Goal: Information Seeking & Learning: Learn about a topic

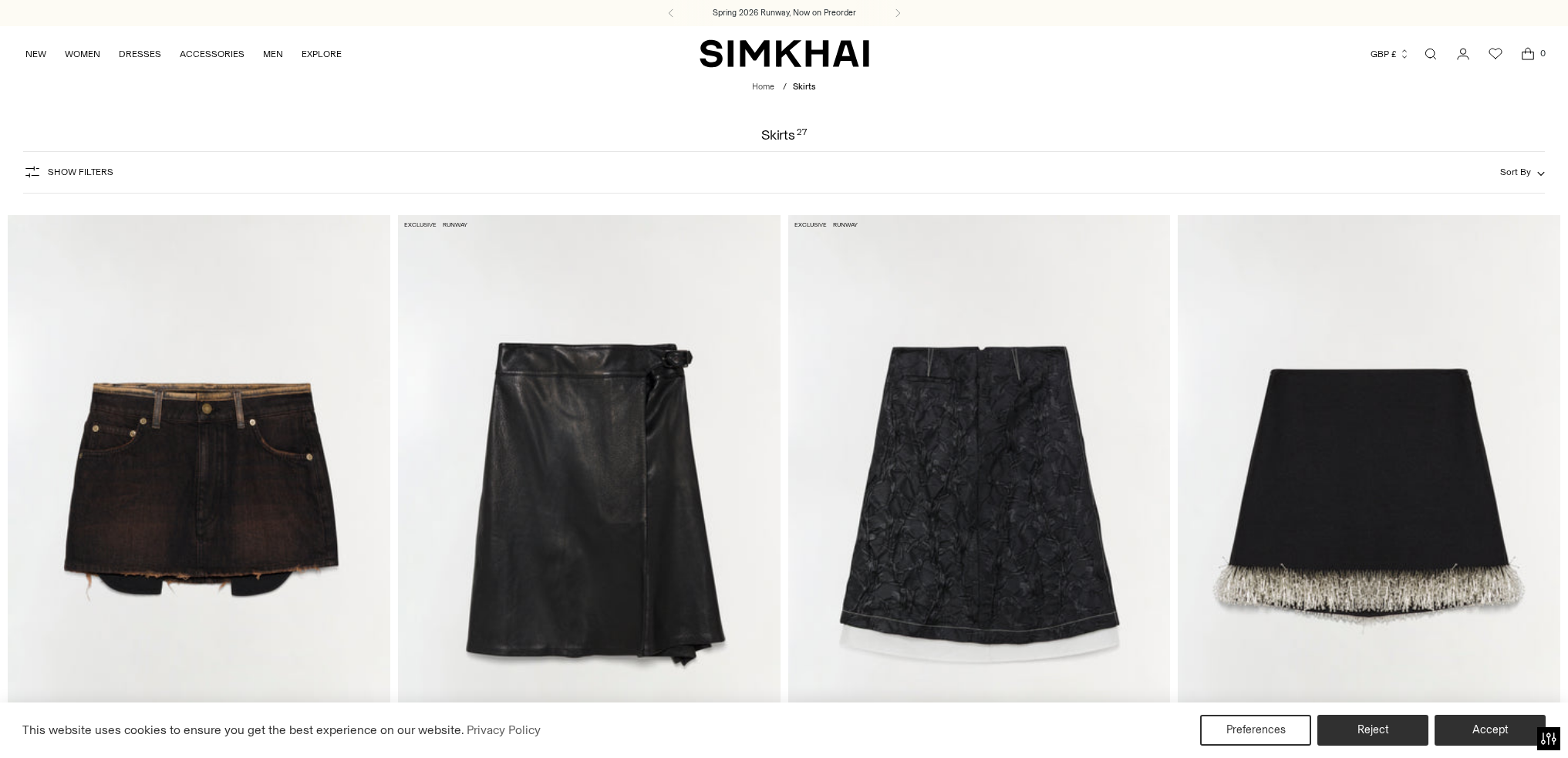
click at [858, 286] on img at bounding box center [979, 502] width 383 height 573
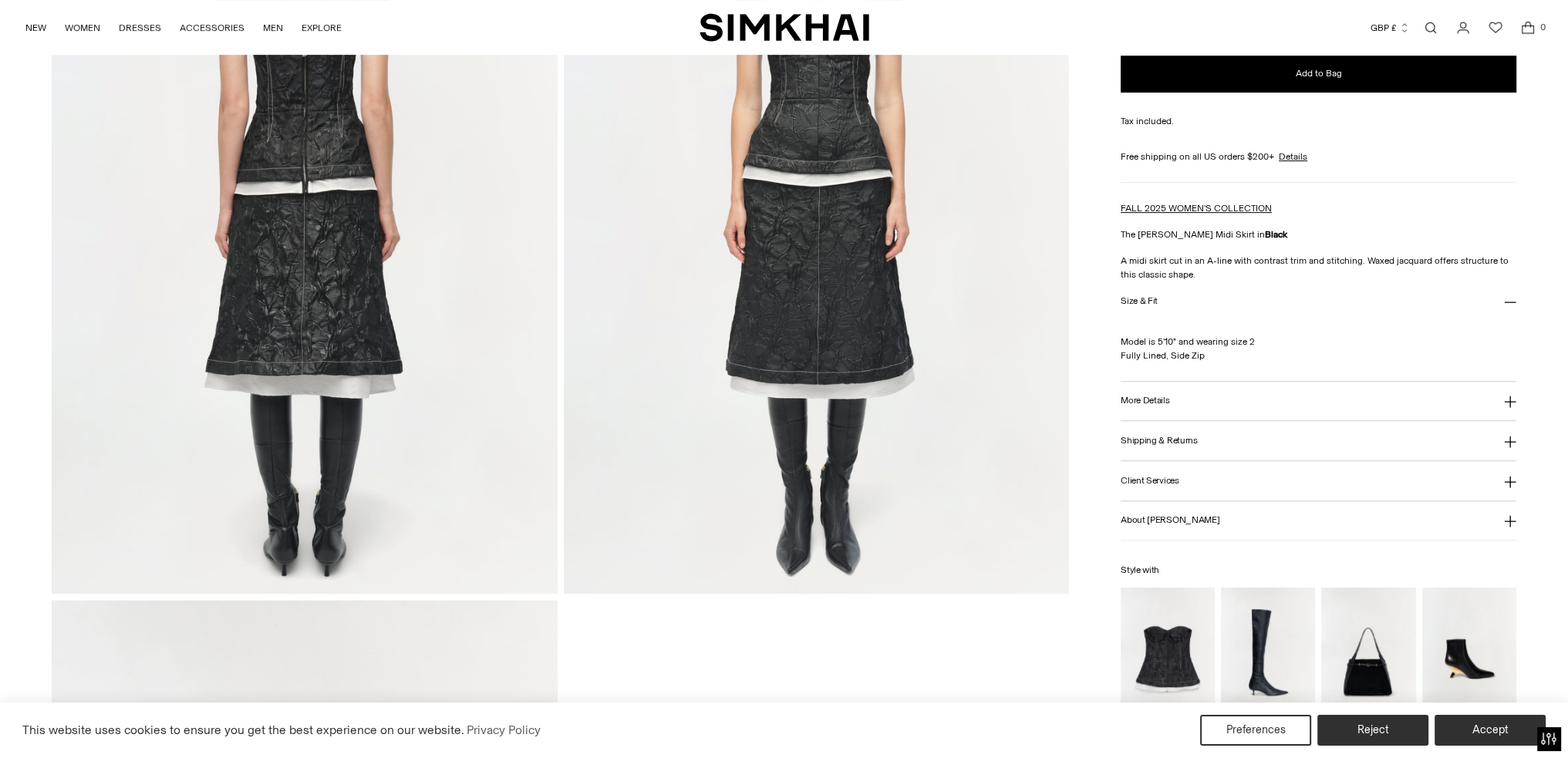
scroll to position [1331, 0]
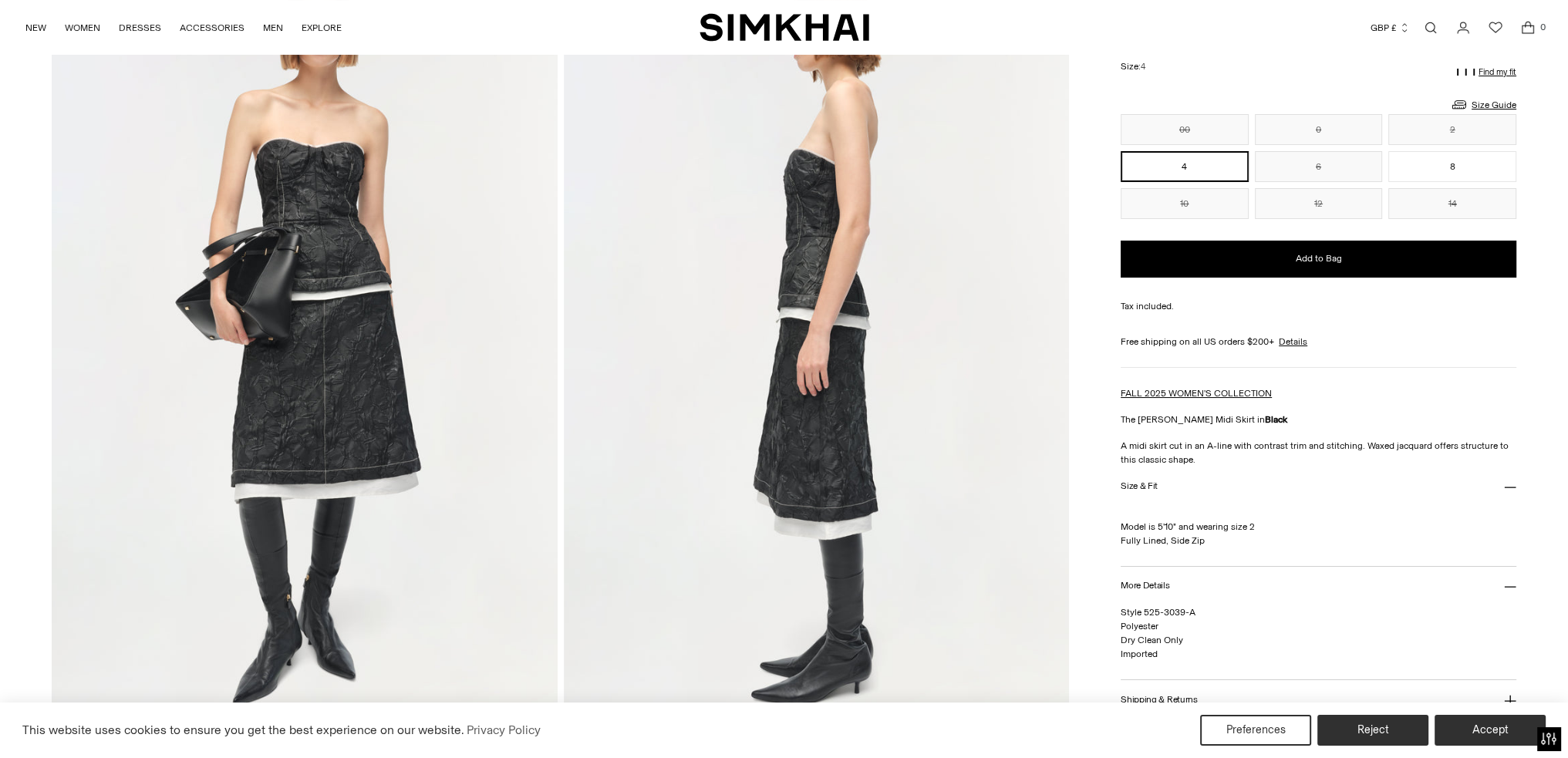
scroll to position [194, 0]
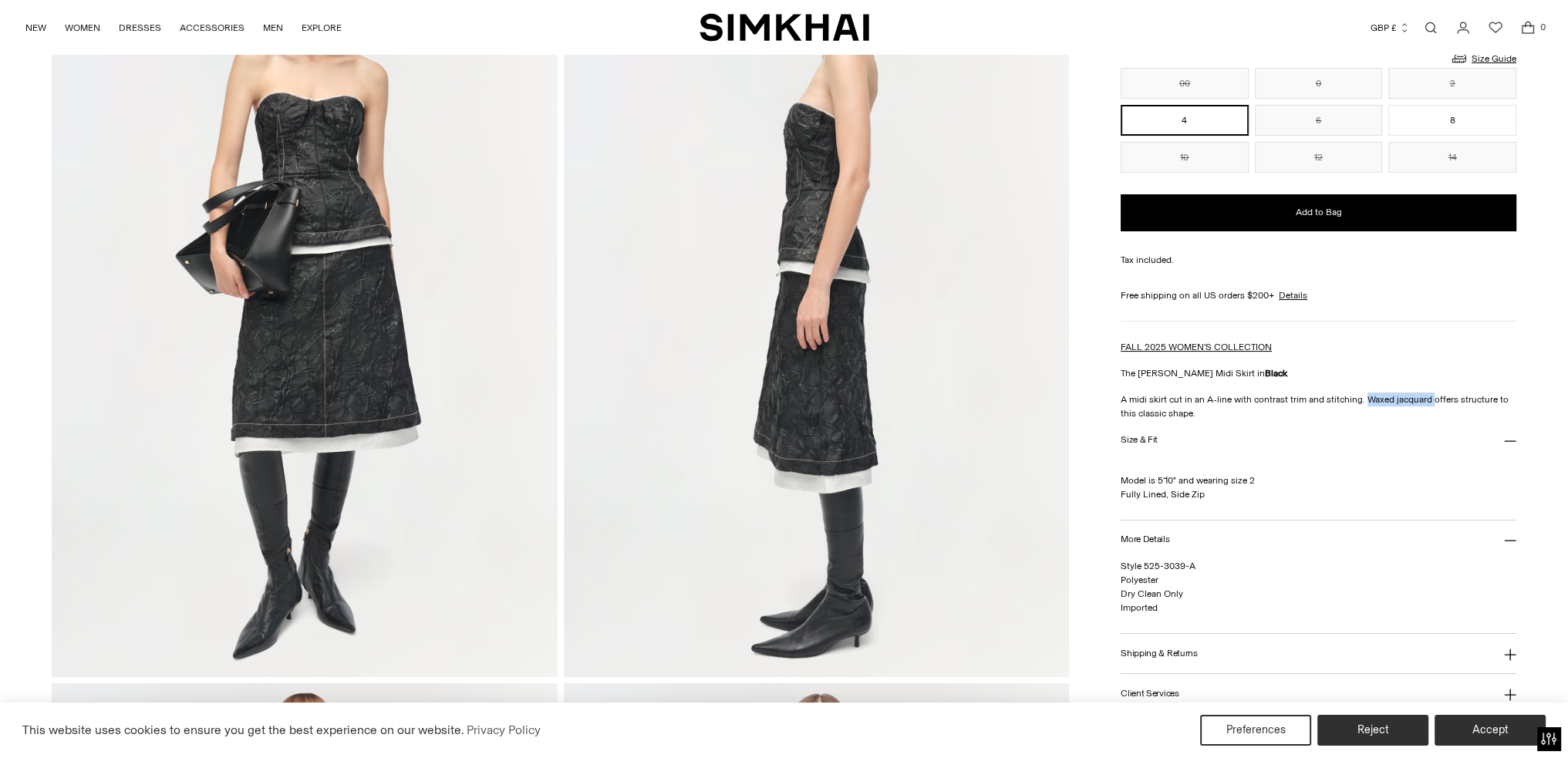
drag, startPoint x: 1361, startPoint y: 401, endPoint x: 1425, endPoint y: 402, distance: 64.0
click at [1425, 402] on p "A midi skirt cut in an A-line with contrast trim and stitching. Waxed jacquard …" at bounding box center [1318, 406] width 395 height 28
copy p "Waxed jacquard"
